Goal: Information Seeking & Learning: Learn about a topic

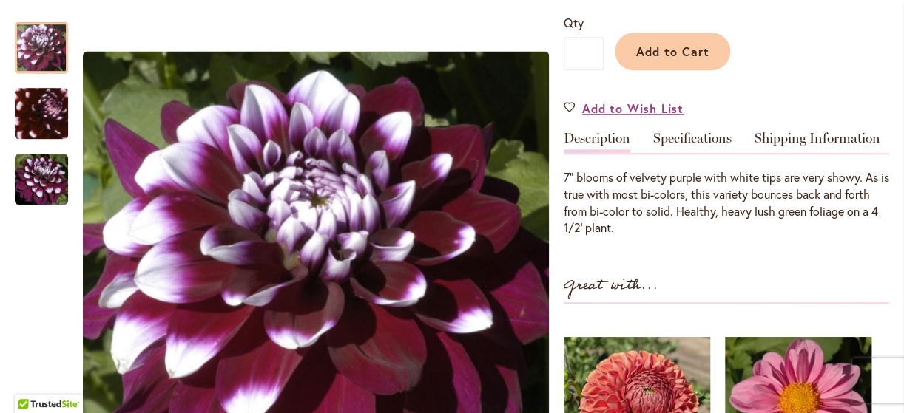
scroll to position [154, 0]
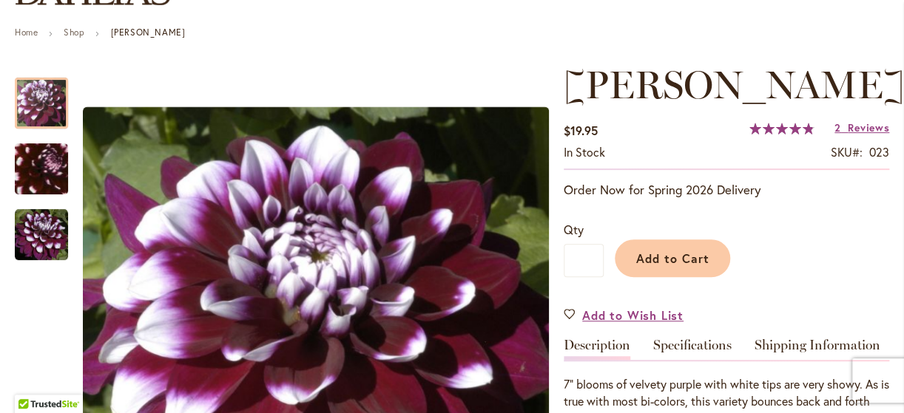
click at [588, 108] on span "[PERSON_NAME]" at bounding box center [734, 84] width 341 height 47
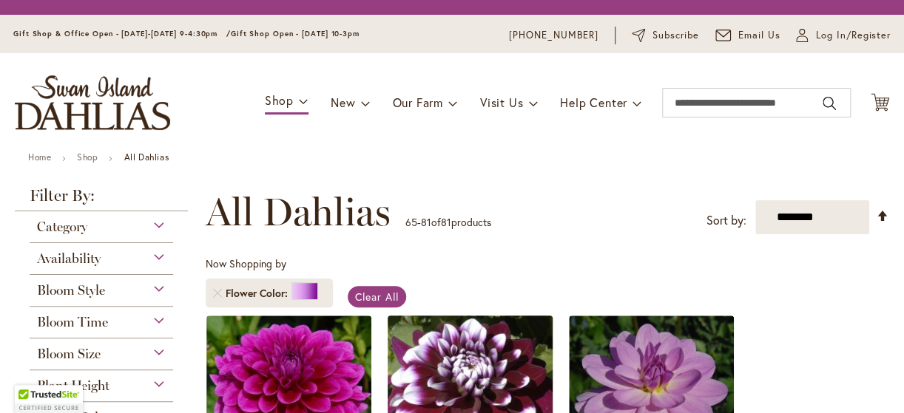
click at [509, 311] on img at bounding box center [469, 397] width 173 height 173
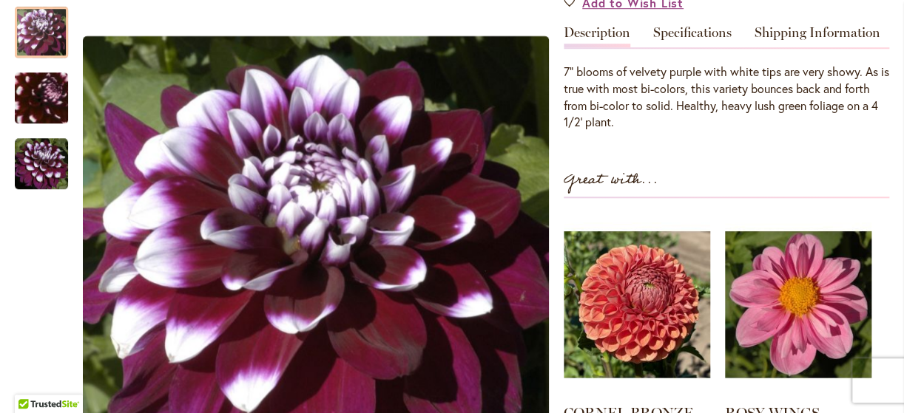
scroll to position [408, 0]
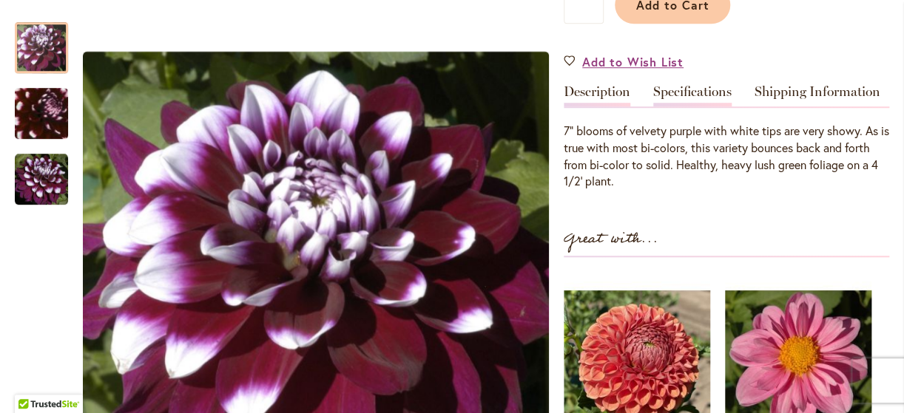
type input "**********"
click at [701, 107] on link "Specifications" at bounding box center [692, 95] width 78 height 21
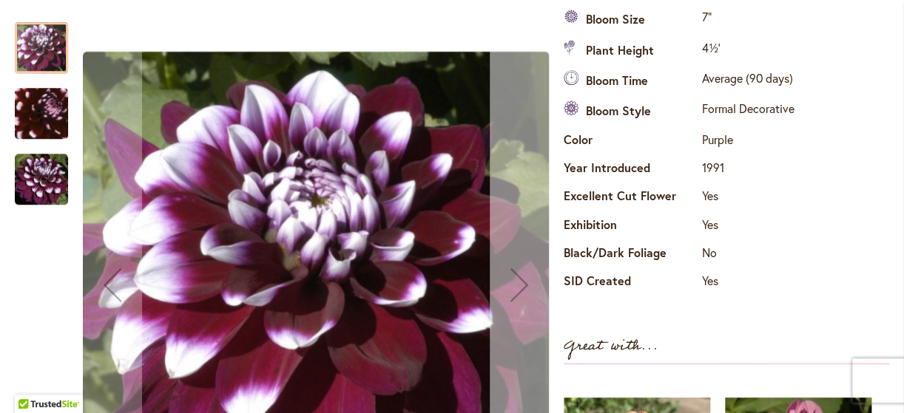
click at [517, 283] on div "Next" at bounding box center [519, 284] width 59 height 59
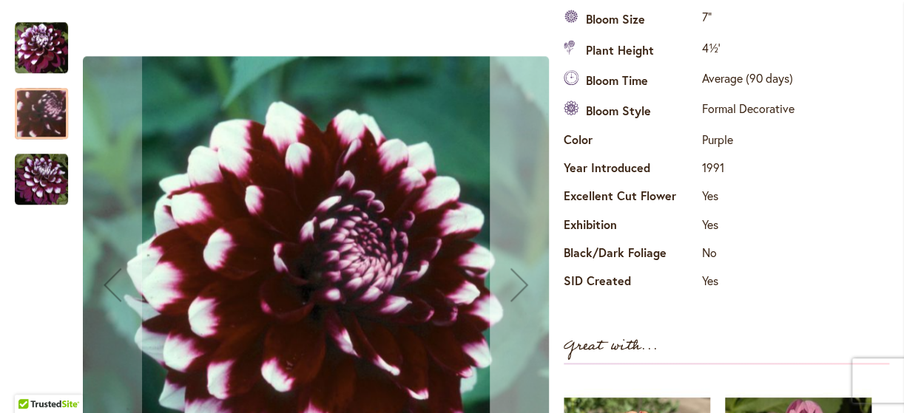
scroll to position [170, 0]
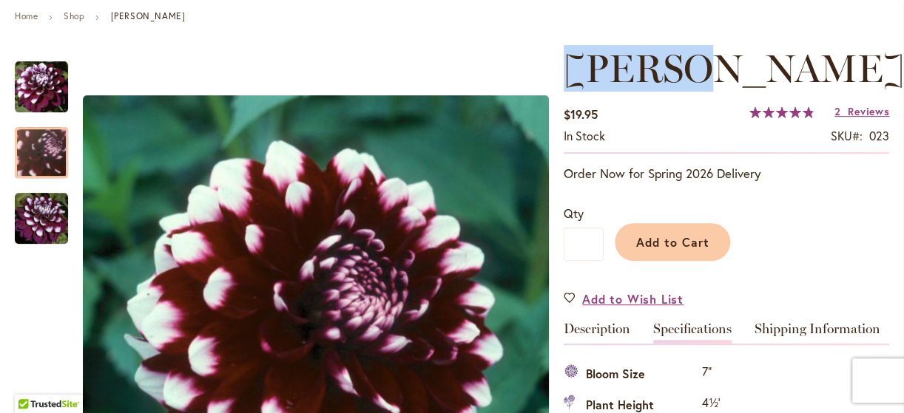
drag, startPoint x: 572, startPoint y: 95, endPoint x: 692, endPoint y: 92, distance: 119.9
click at [692, 92] on span "[PERSON_NAME]" at bounding box center [734, 68] width 341 height 47
copy span "[PERSON_NAME]"
click at [851, 118] on span "Reviews" at bounding box center [868, 111] width 41 height 14
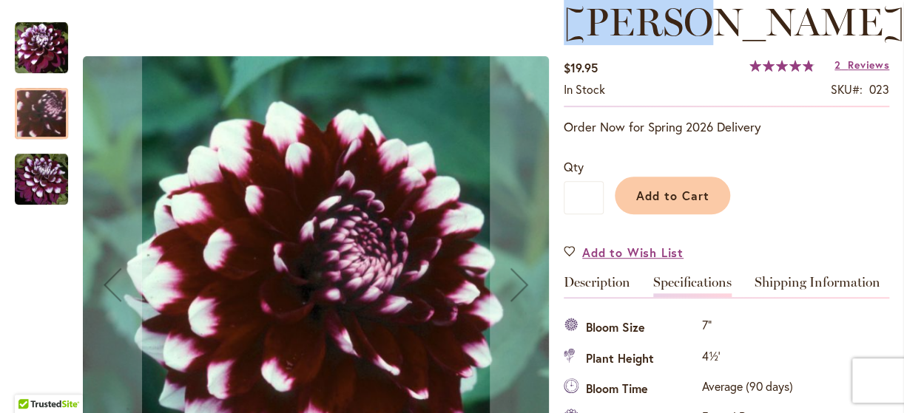
scroll to position [209, 0]
